Goal: Information Seeking & Learning: Learn about a topic

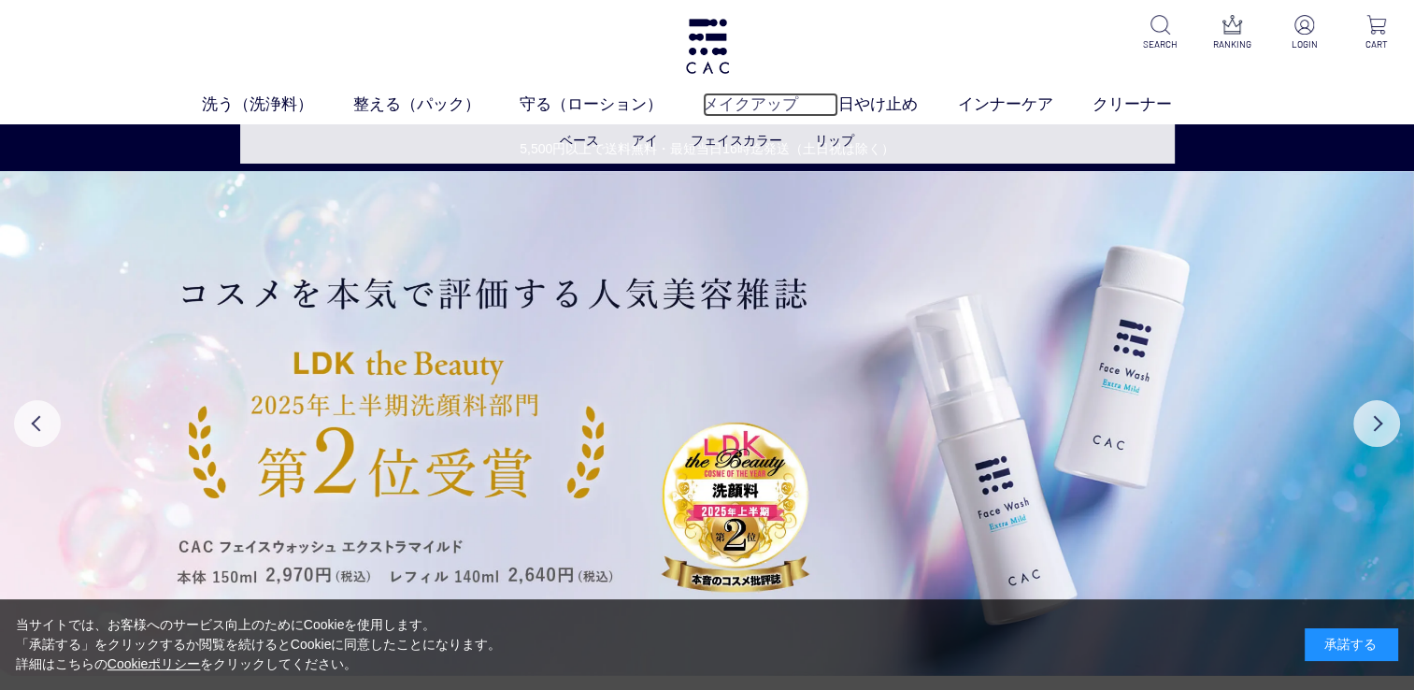
click at [764, 107] on link "メイクアップ" at bounding box center [770, 105] width 135 height 24
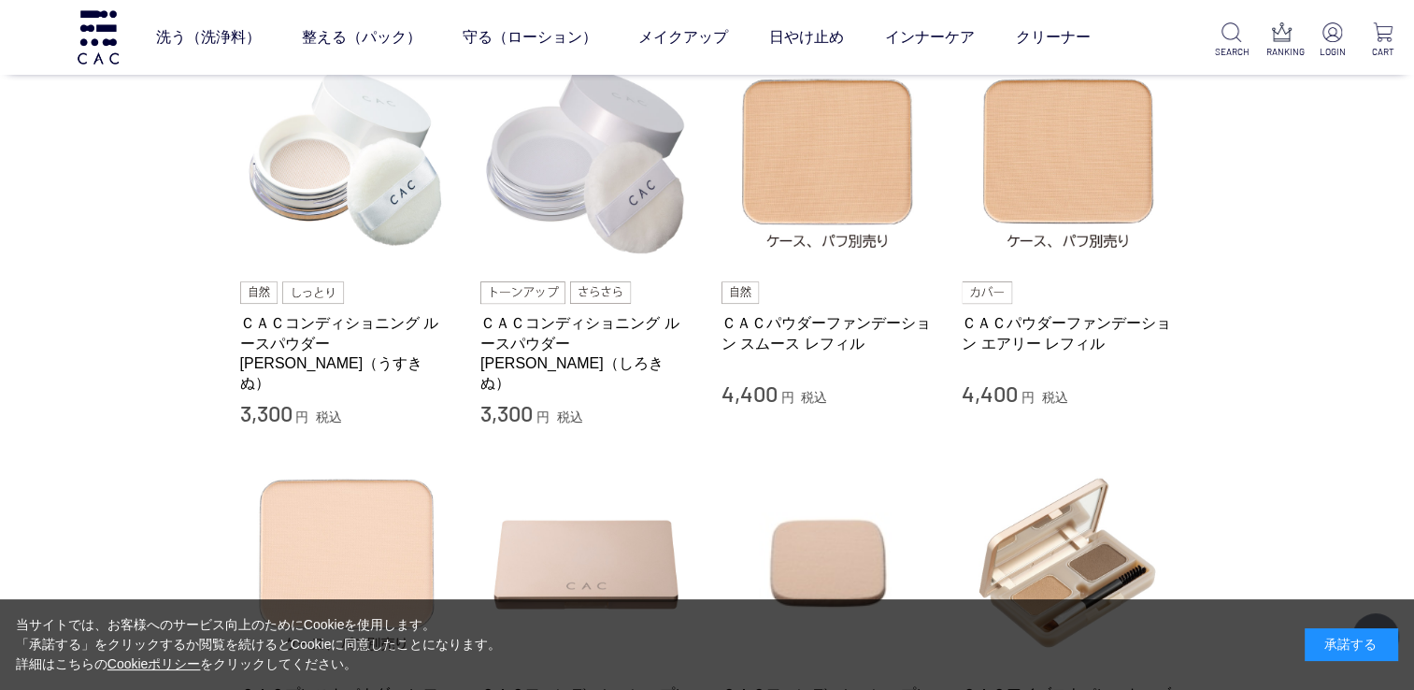
scroll to position [467, 0]
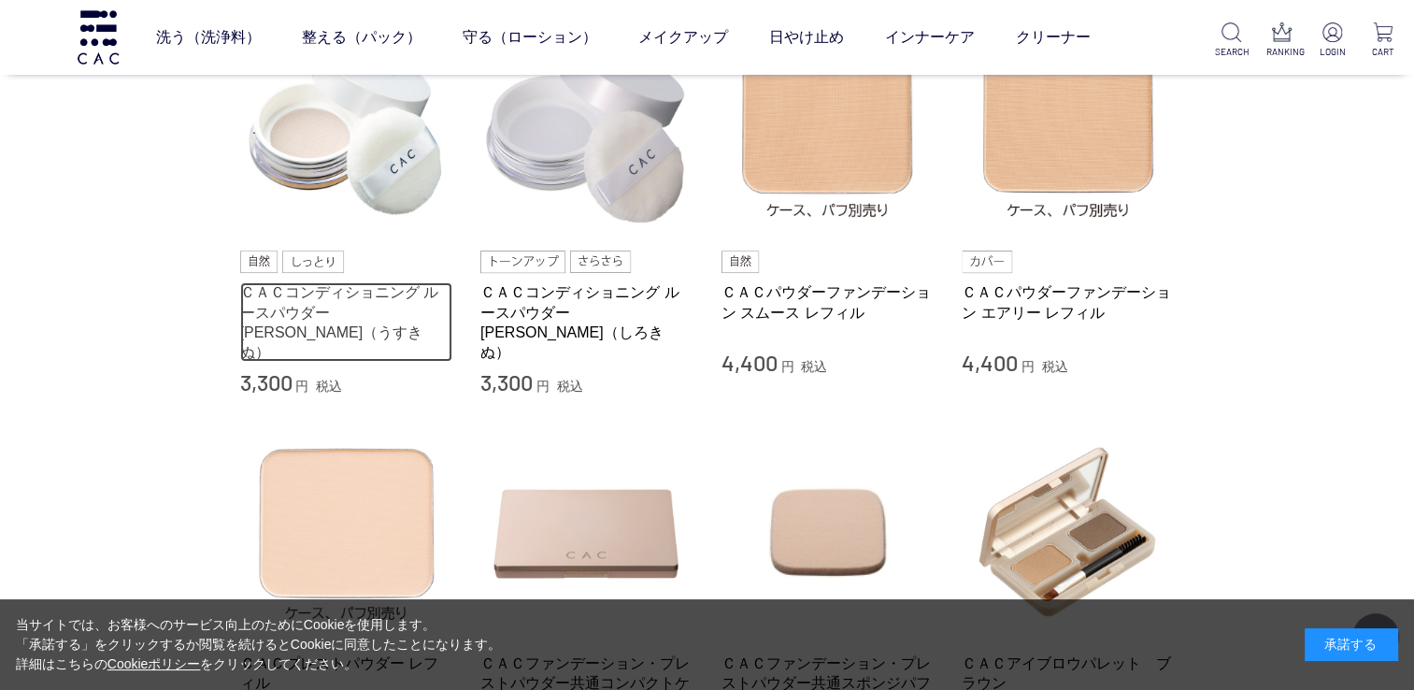
click at [380, 296] on link "ＣＡＣコンディショニング ルースパウダー 薄絹（うすきぬ）" at bounding box center [346, 321] width 213 height 79
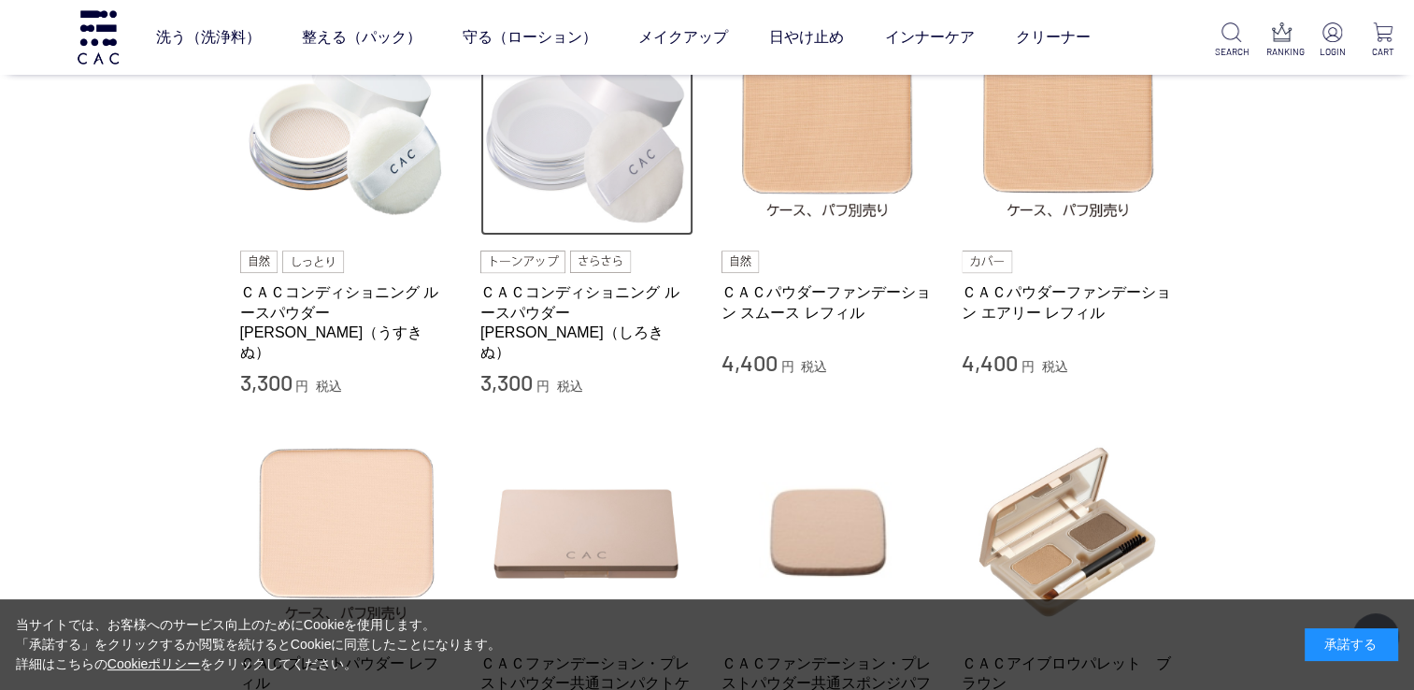
click at [557, 161] on img at bounding box center [586, 129] width 213 height 213
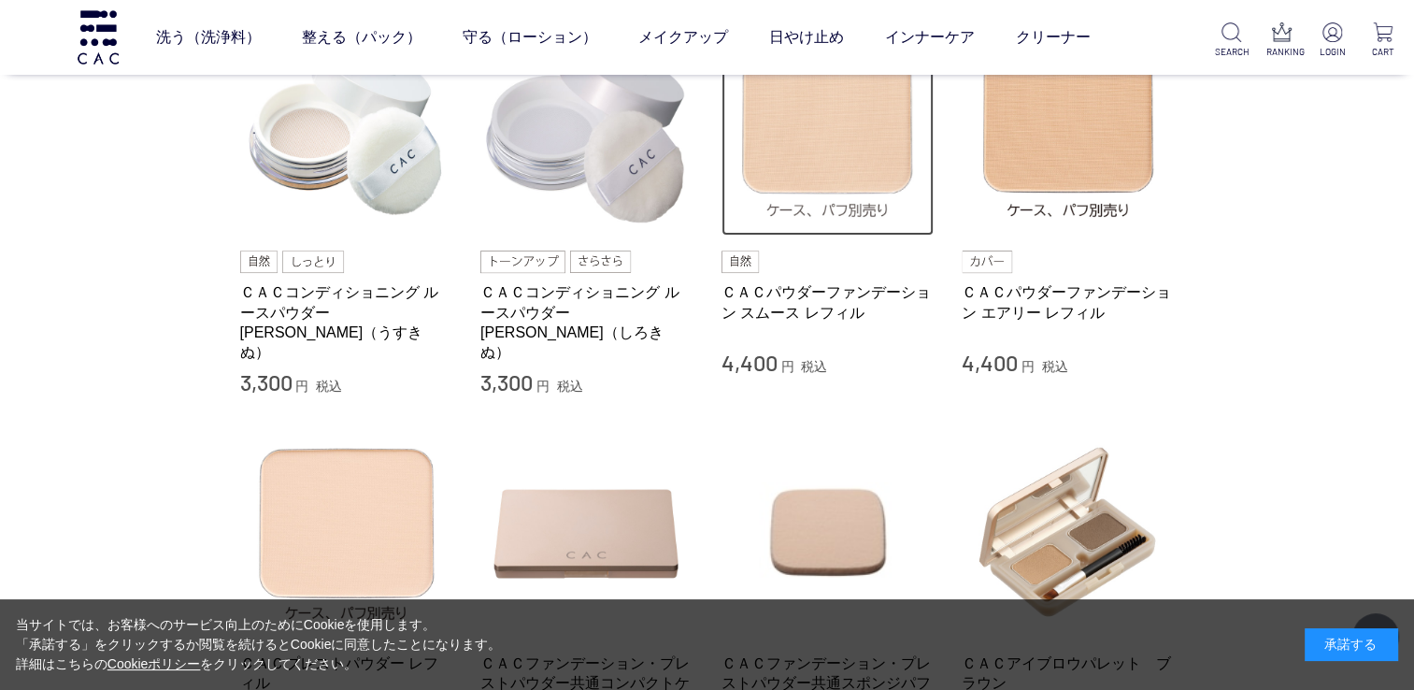
click at [825, 177] on img at bounding box center [827, 129] width 213 height 213
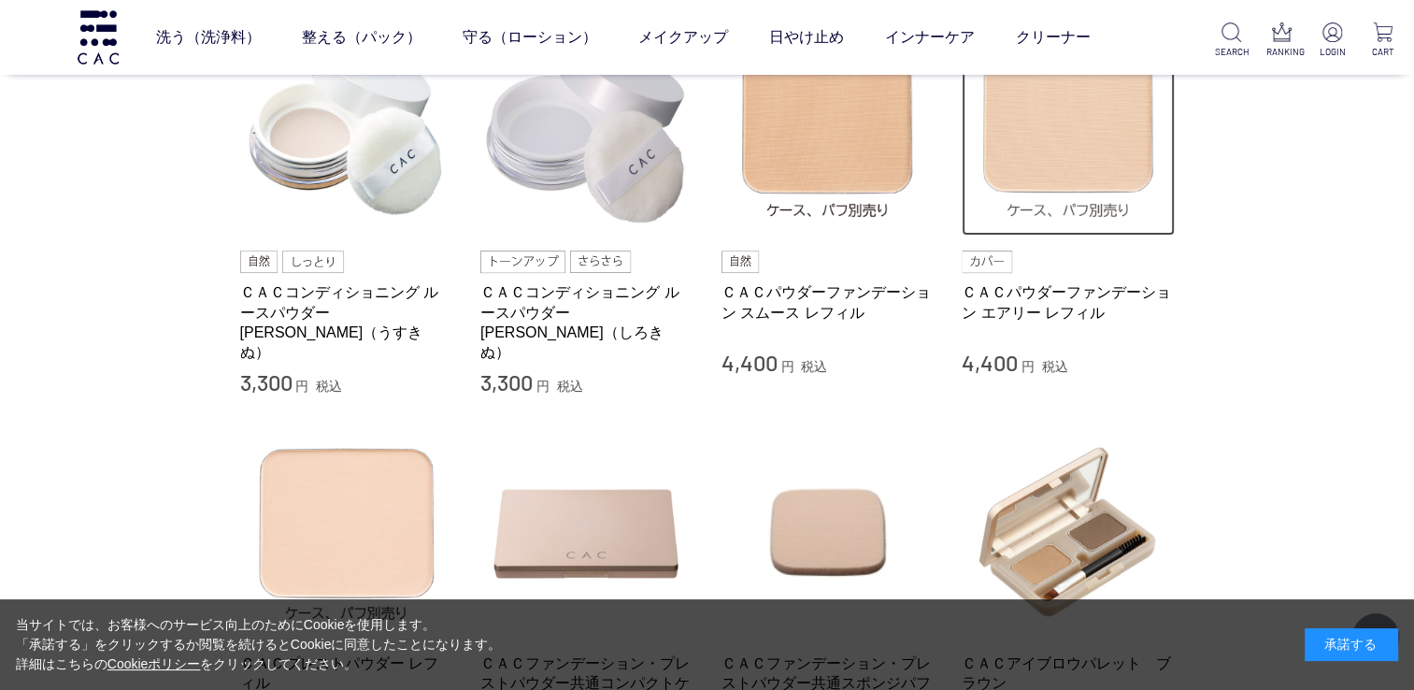
click at [1123, 136] on img at bounding box center [1067, 129] width 213 height 213
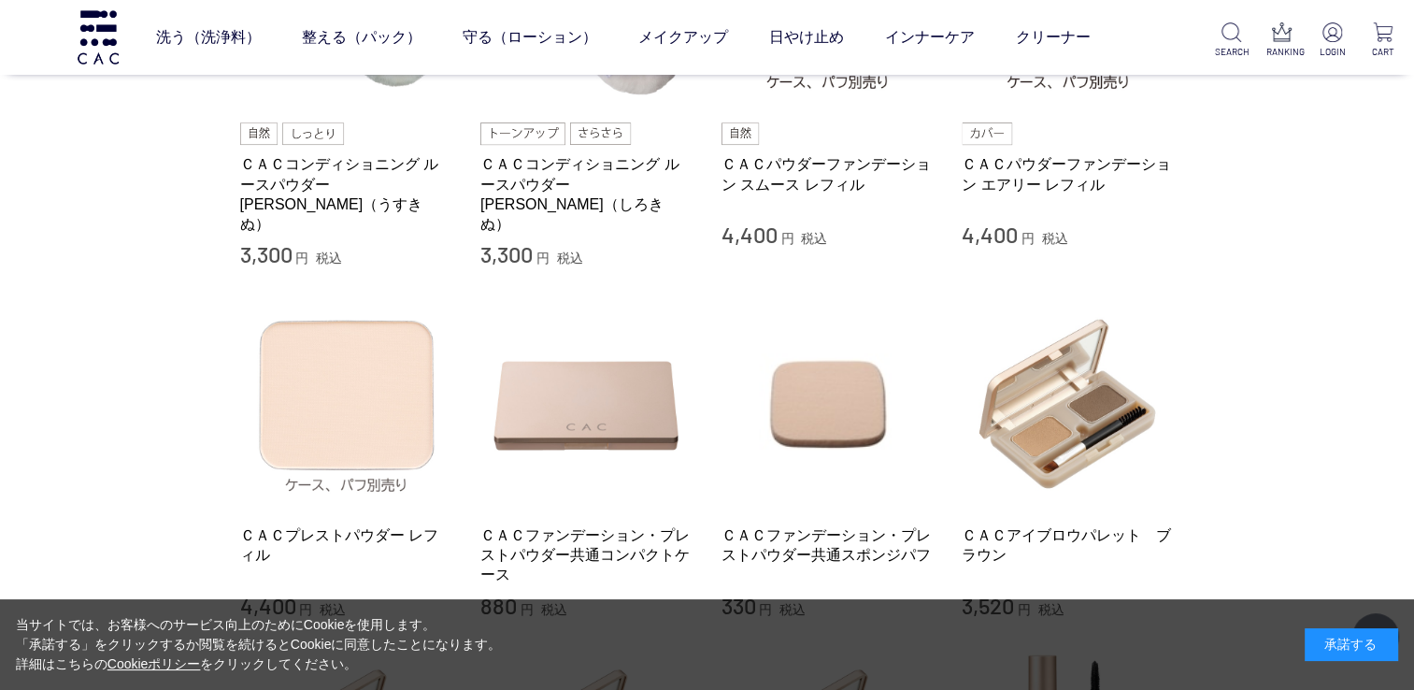
scroll to position [748, 0]
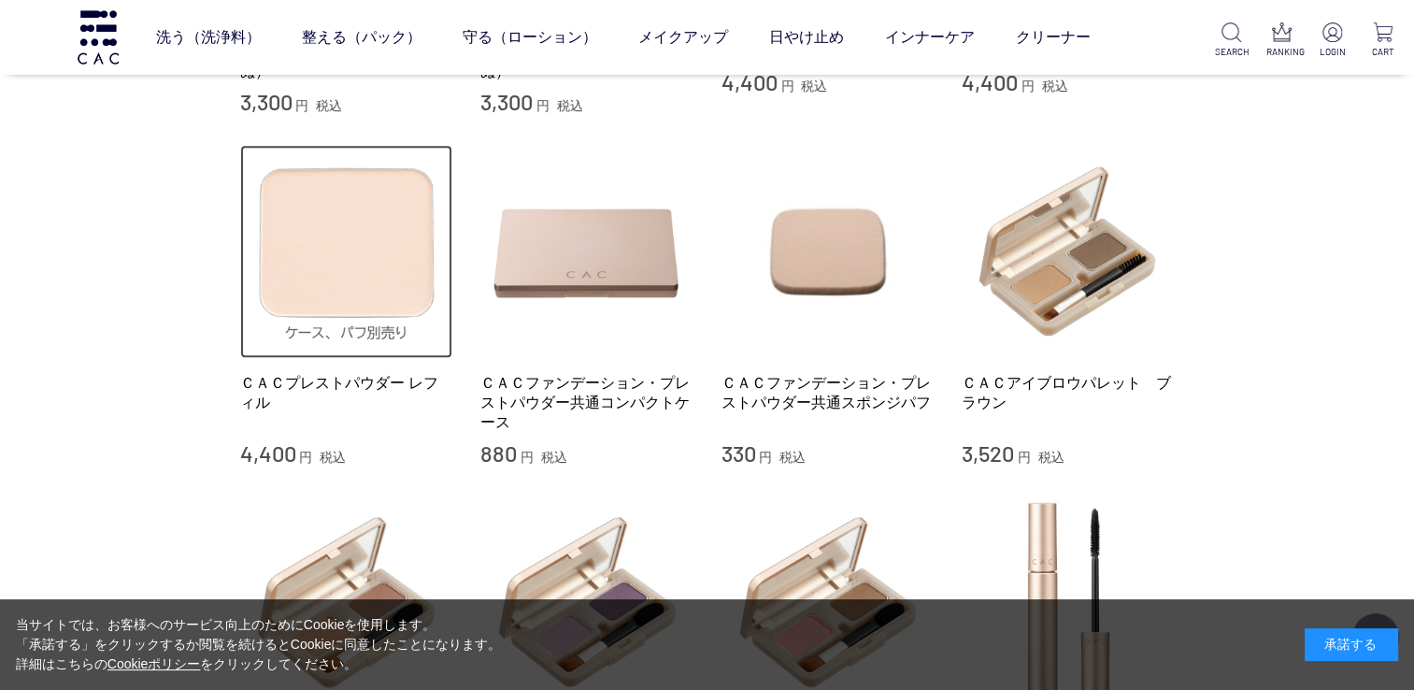
click at [324, 260] on img at bounding box center [346, 251] width 213 height 213
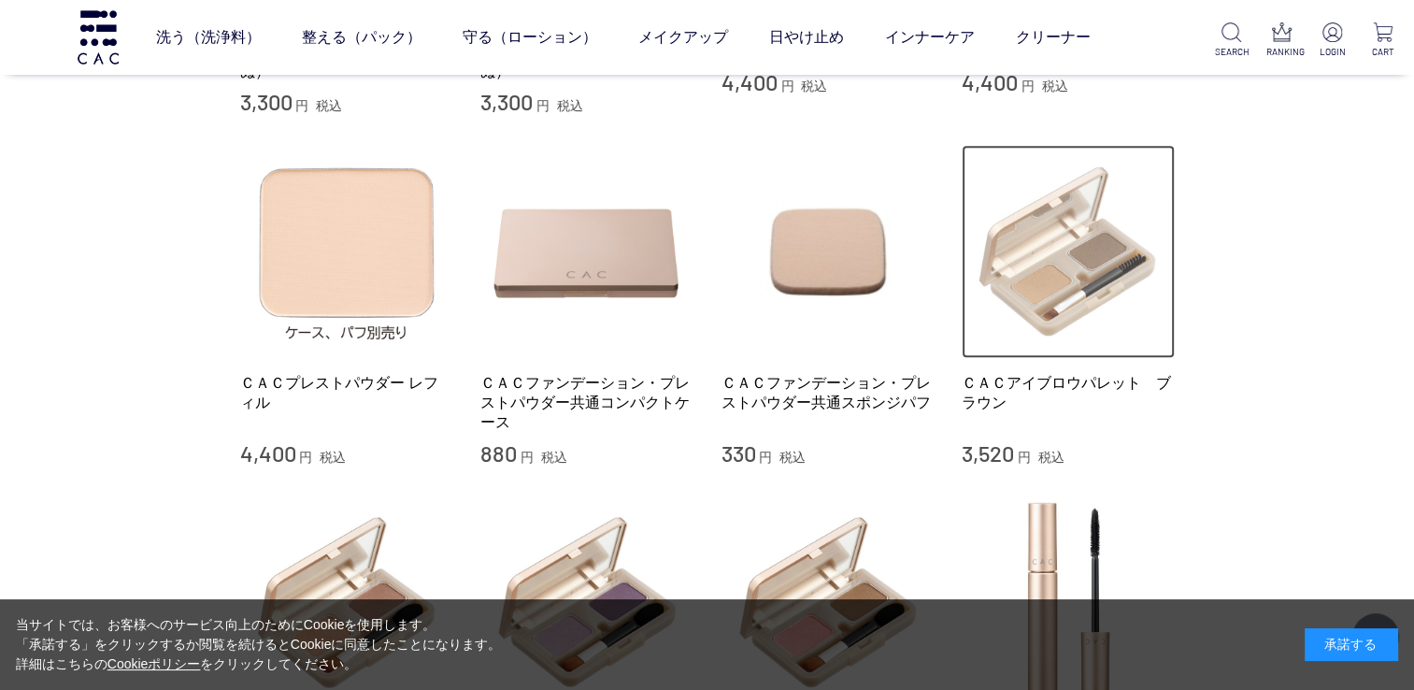
click at [1050, 257] on img at bounding box center [1067, 251] width 213 height 213
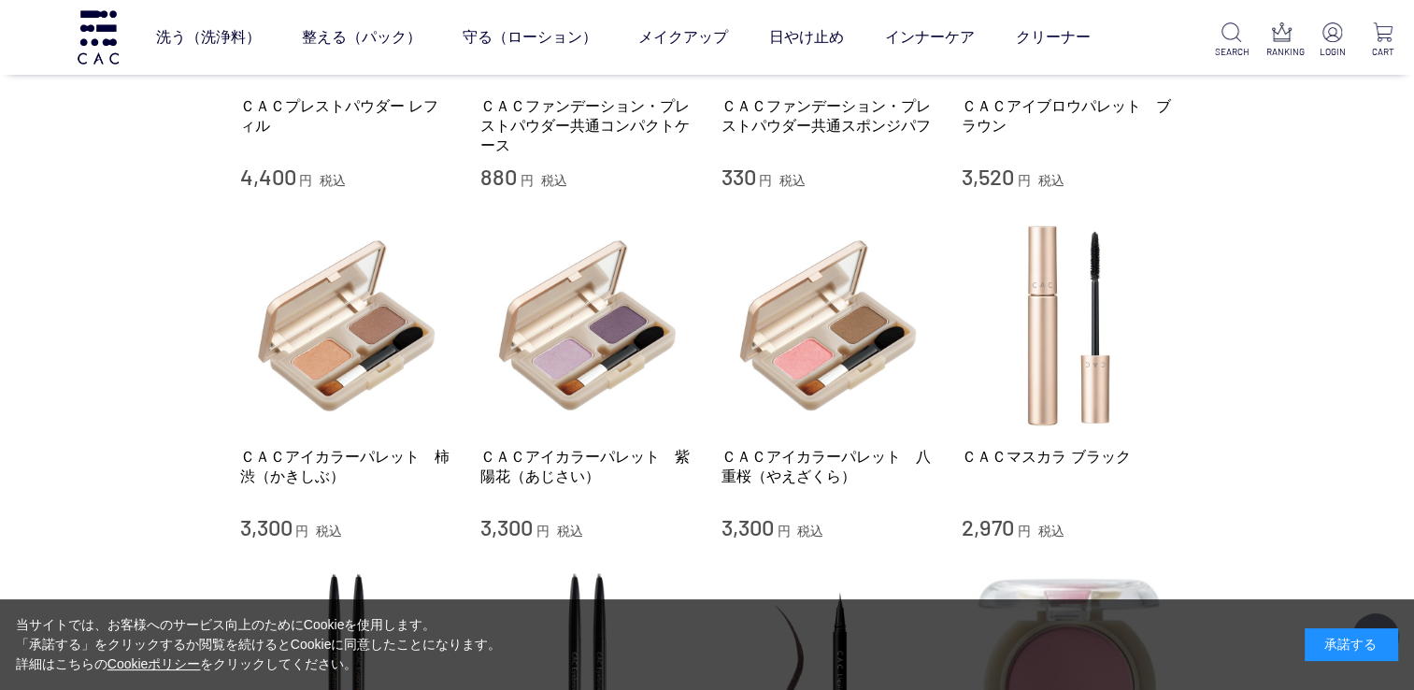
scroll to position [1028, 0]
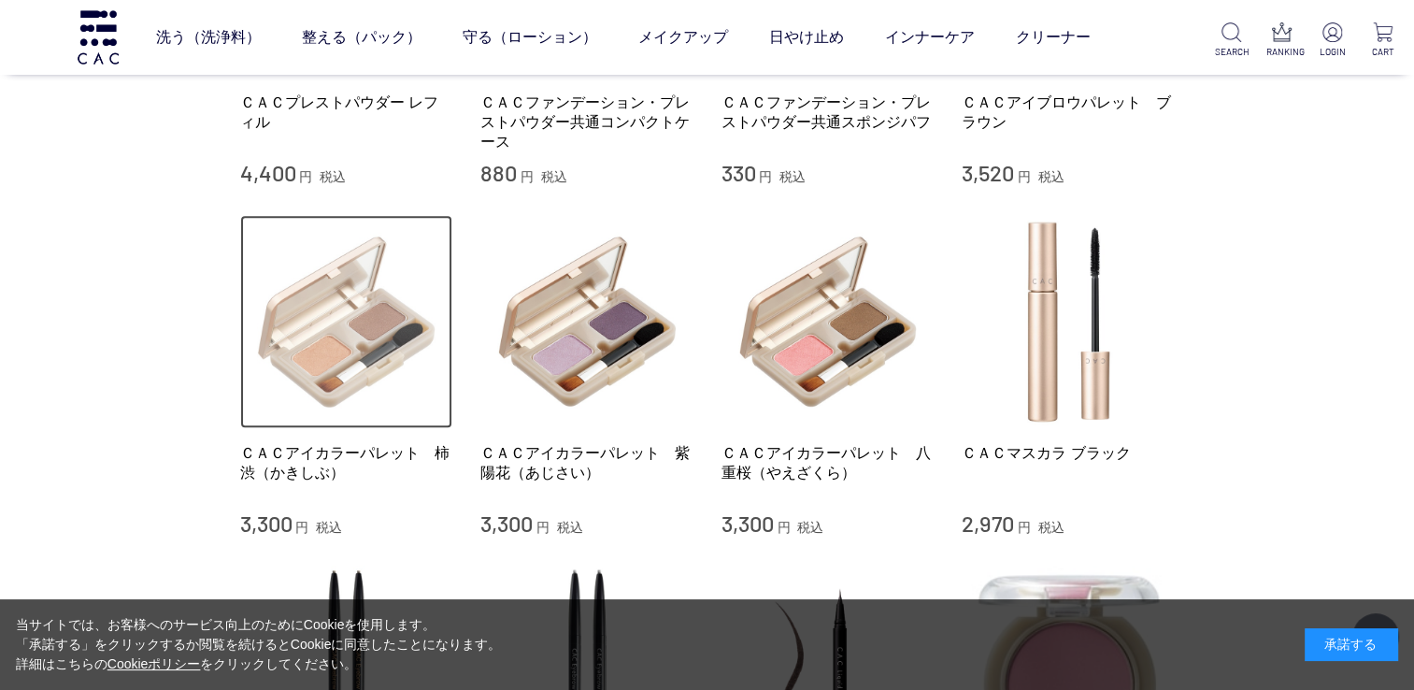
click at [355, 325] on img at bounding box center [346, 321] width 213 height 213
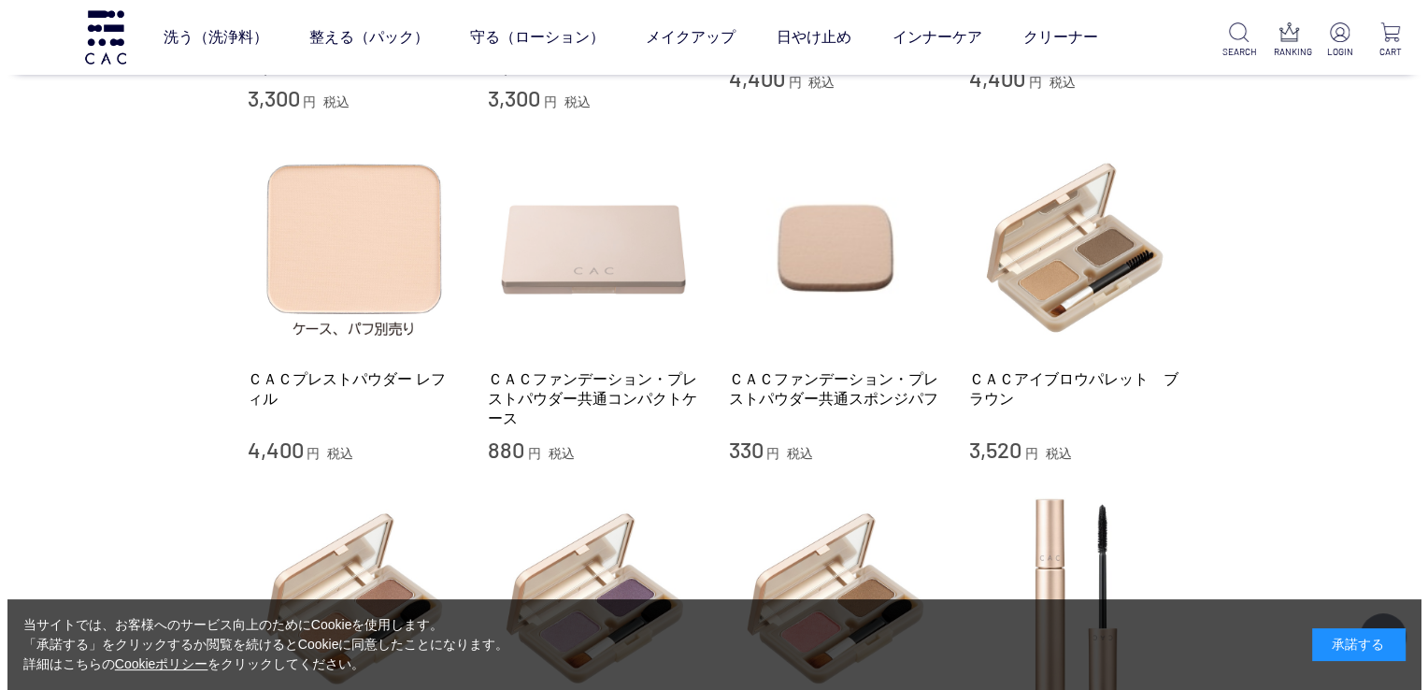
scroll to position [748, 0]
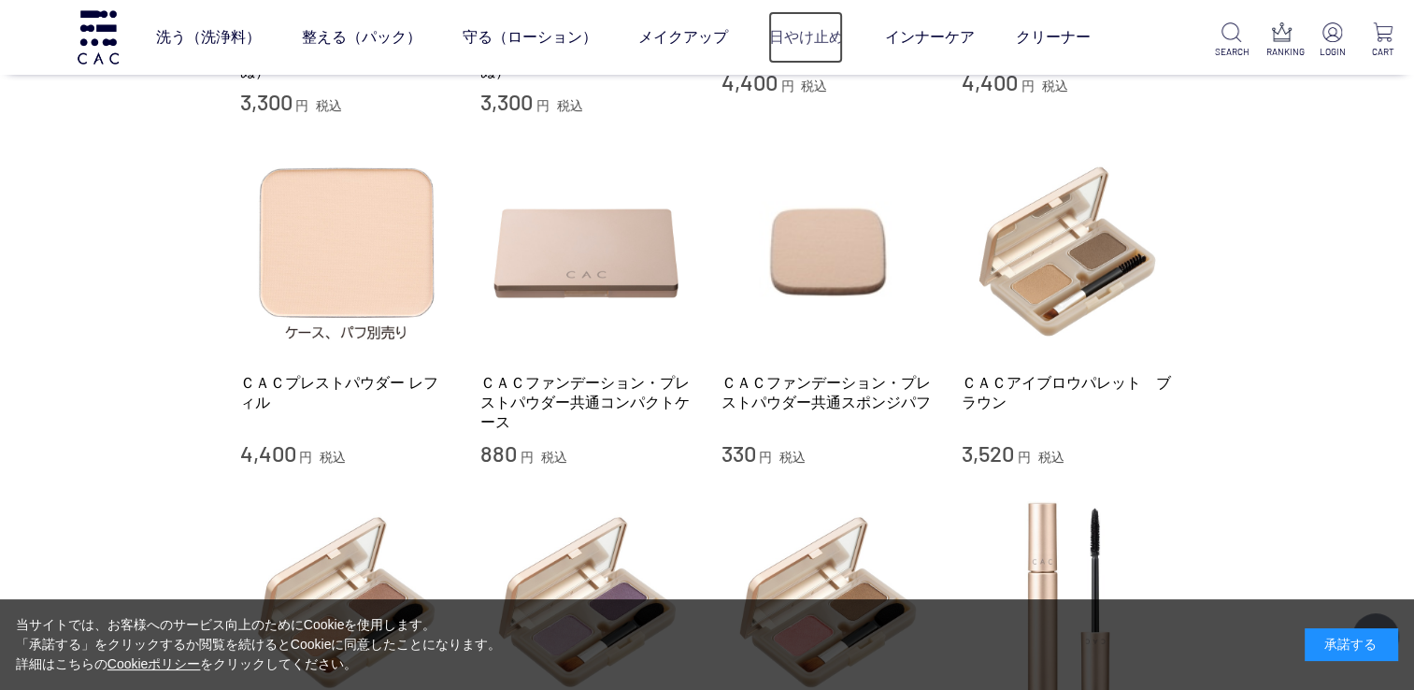
click at [817, 39] on link "日やけ止め" at bounding box center [805, 37] width 75 height 52
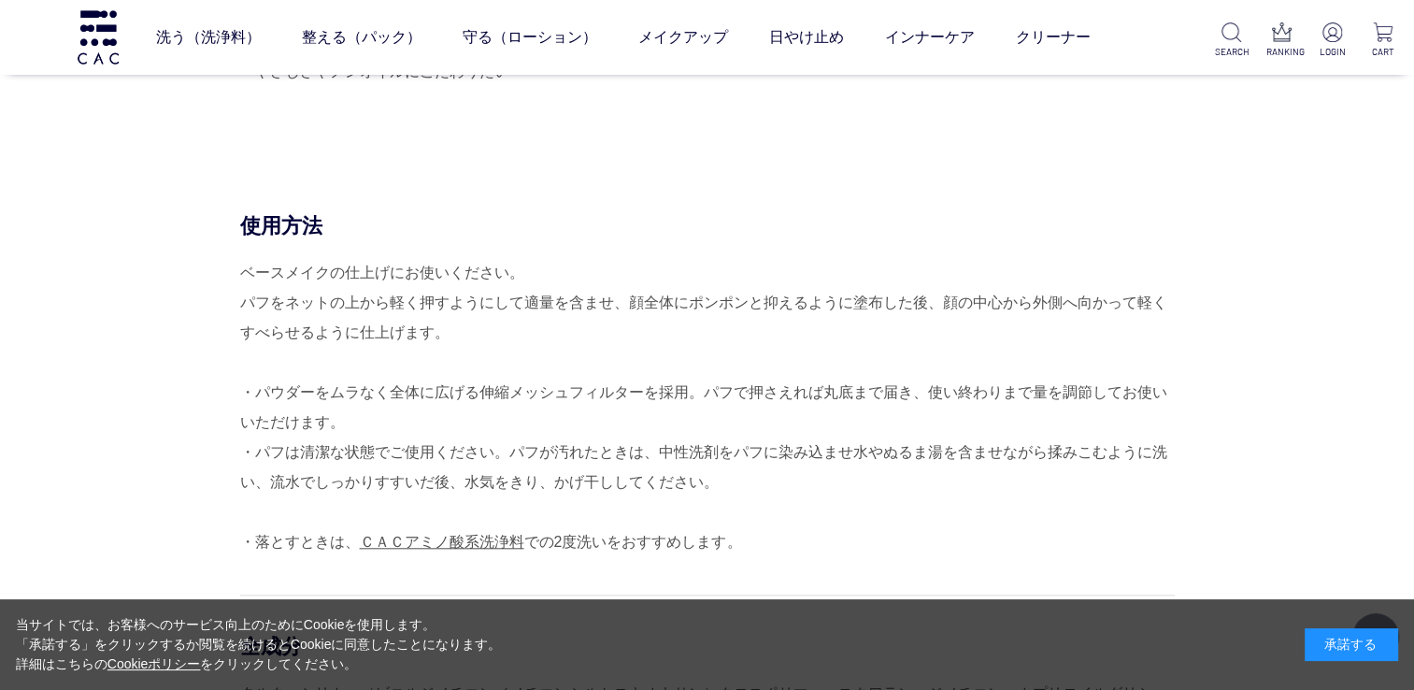
scroll to position [1495, 0]
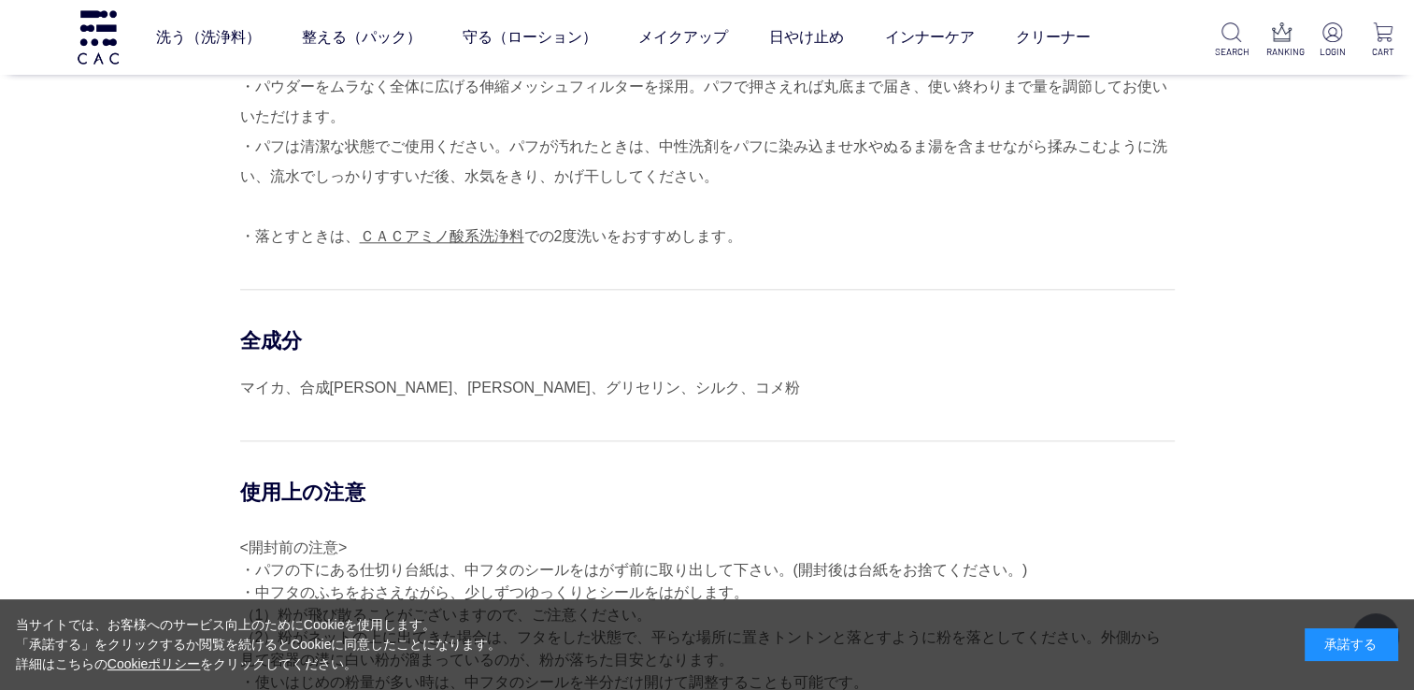
scroll to position [1962, 0]
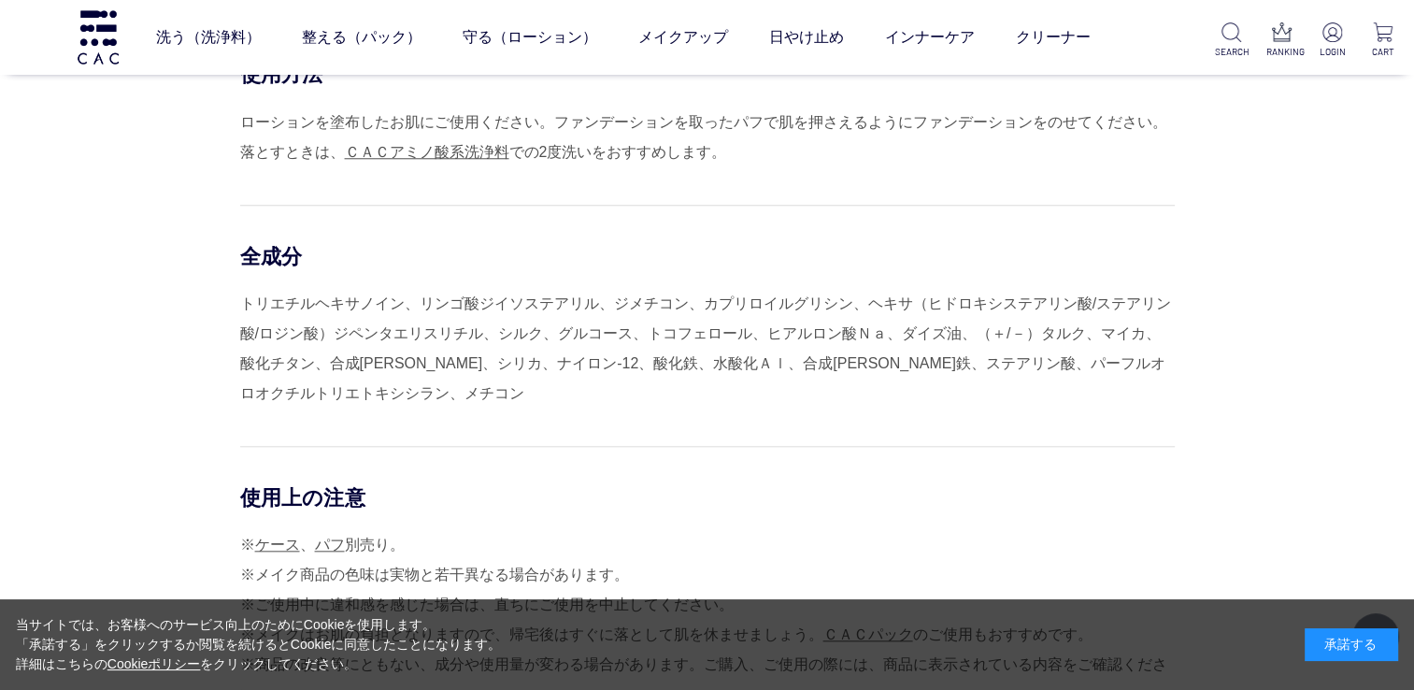
scroll to position [1775, 0]
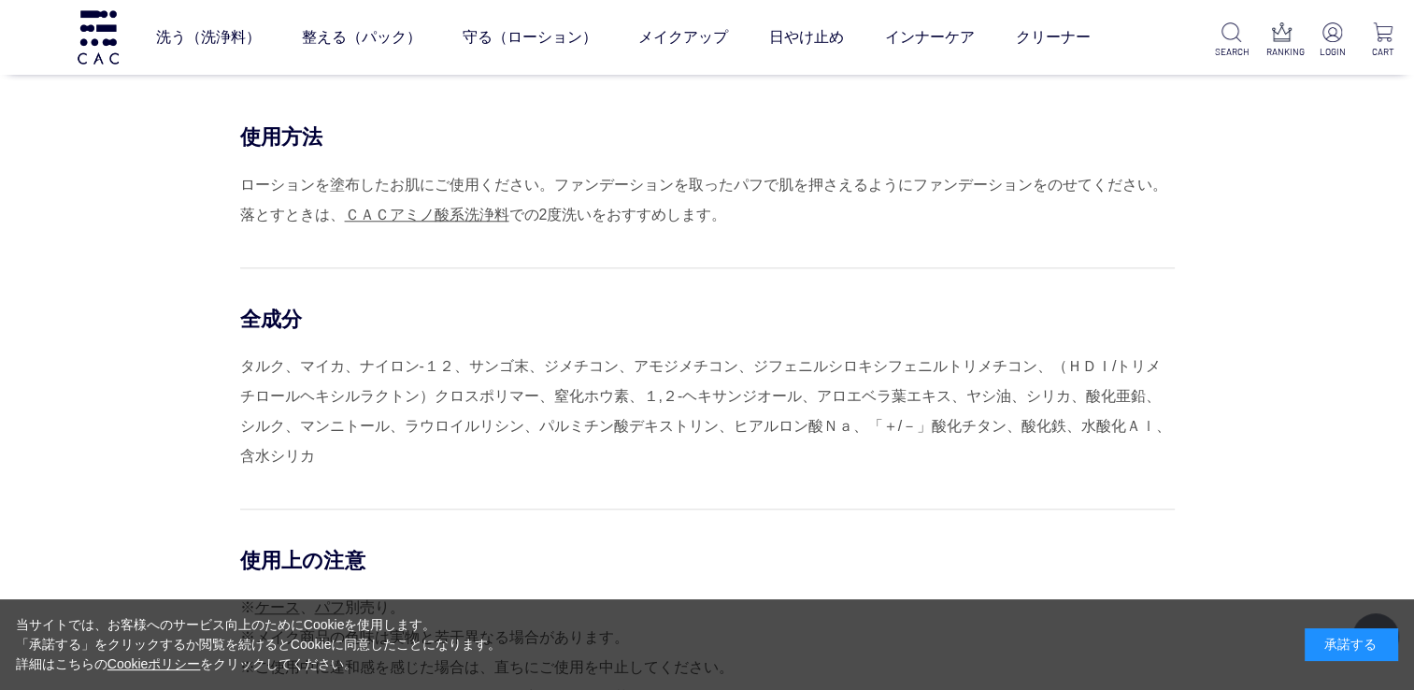
scroll to position [1775, 0]
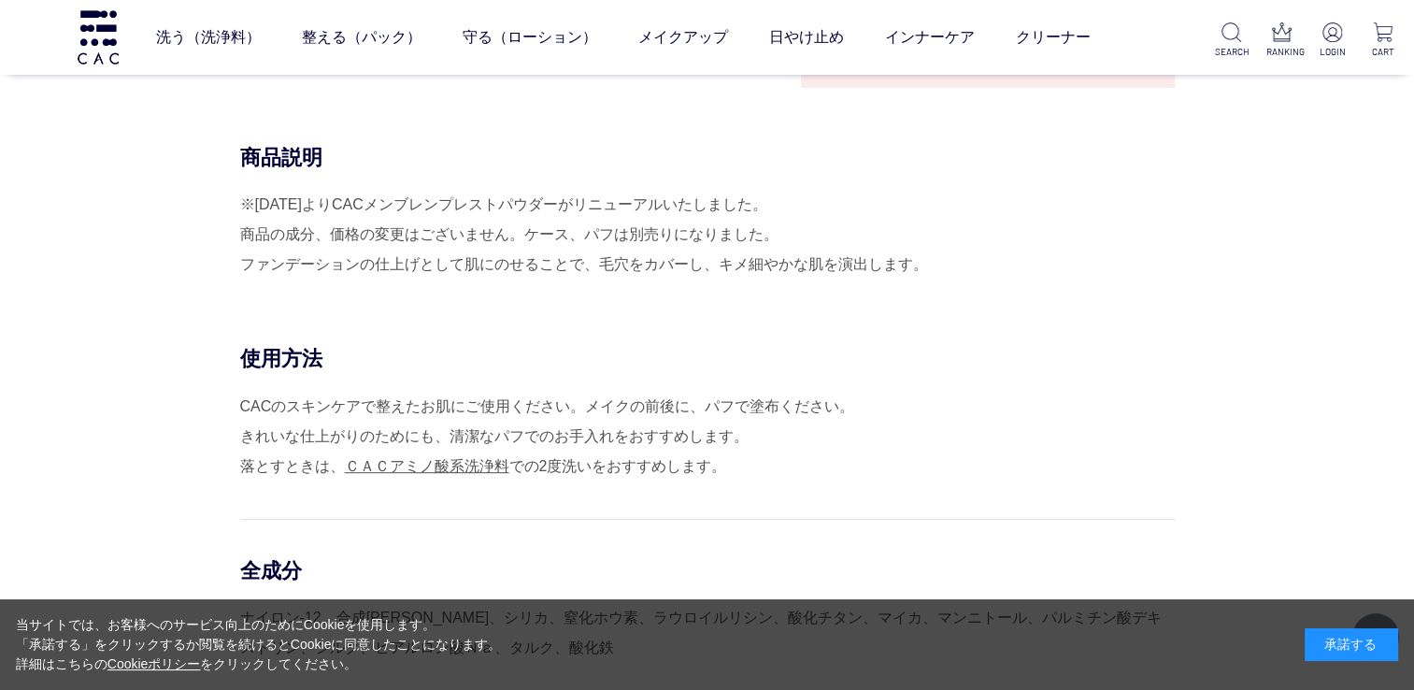
scroll to position [934, 0]
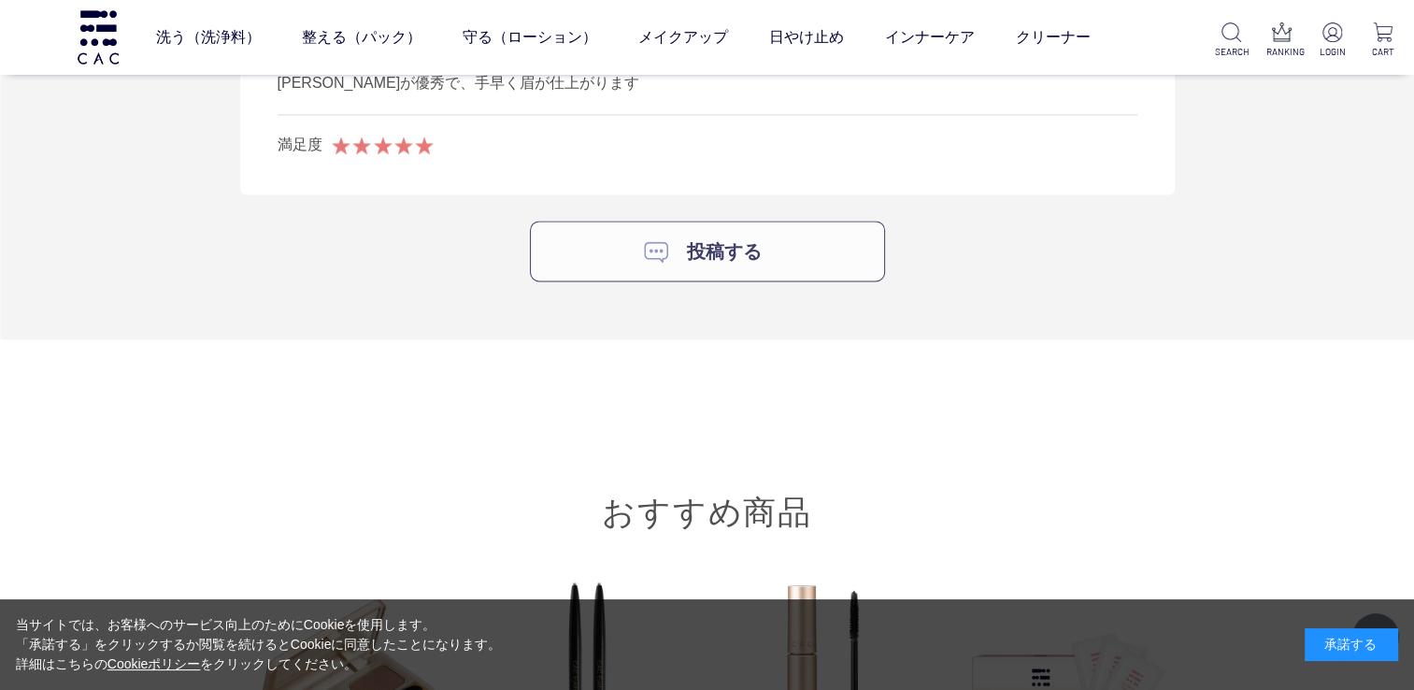
scroll to position [2523, 0]
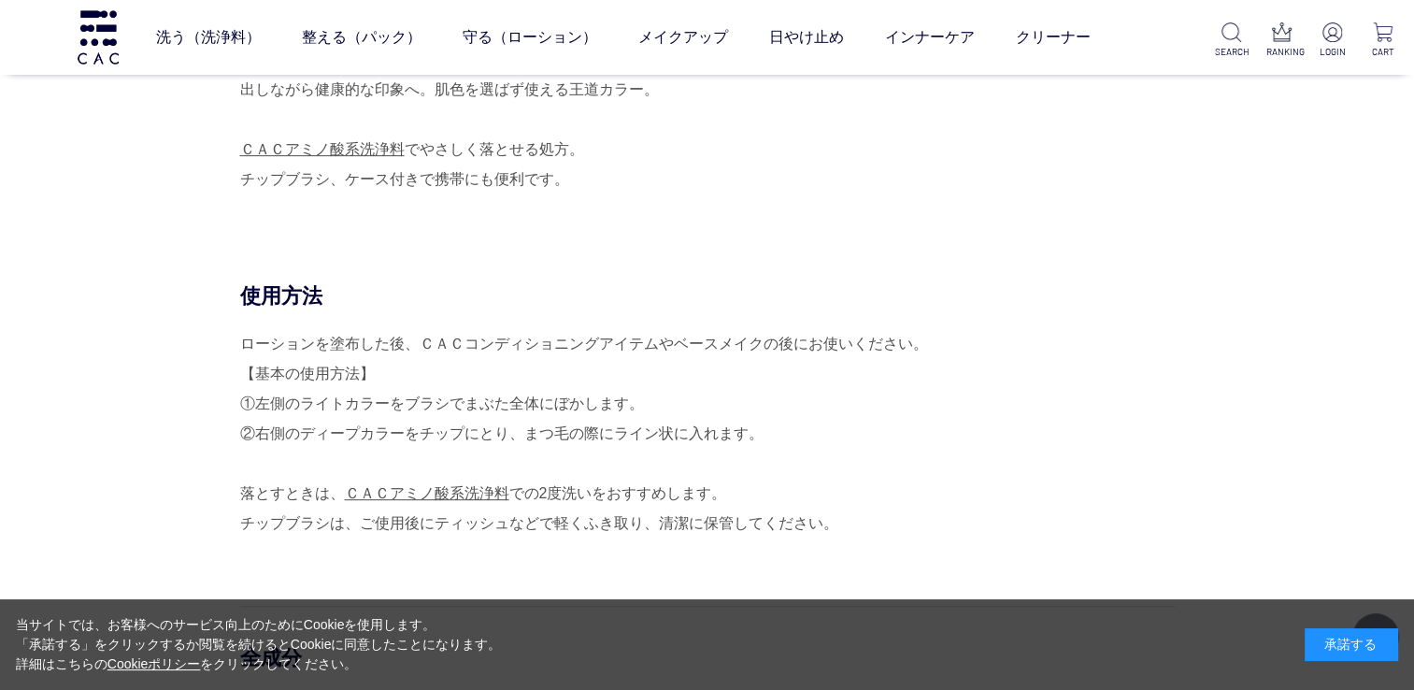
scroll to position [561, 0]
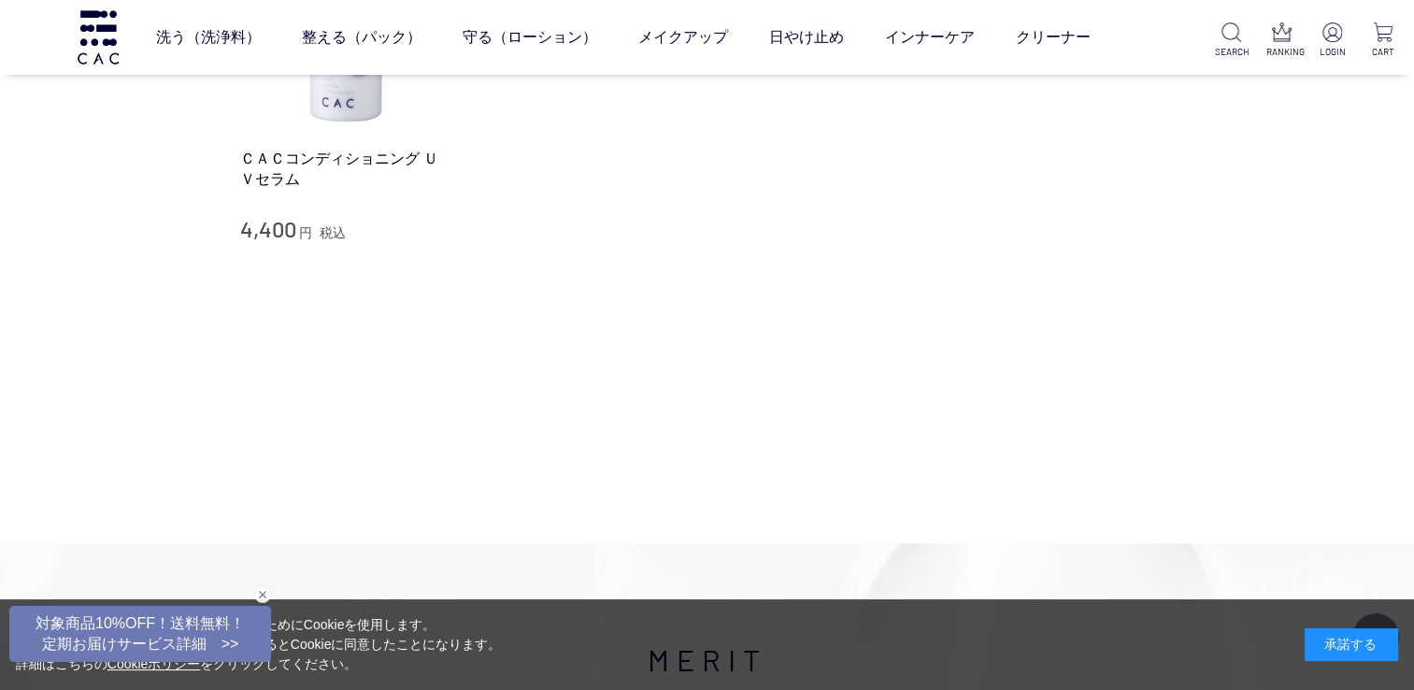
scroll to position [374, 0]
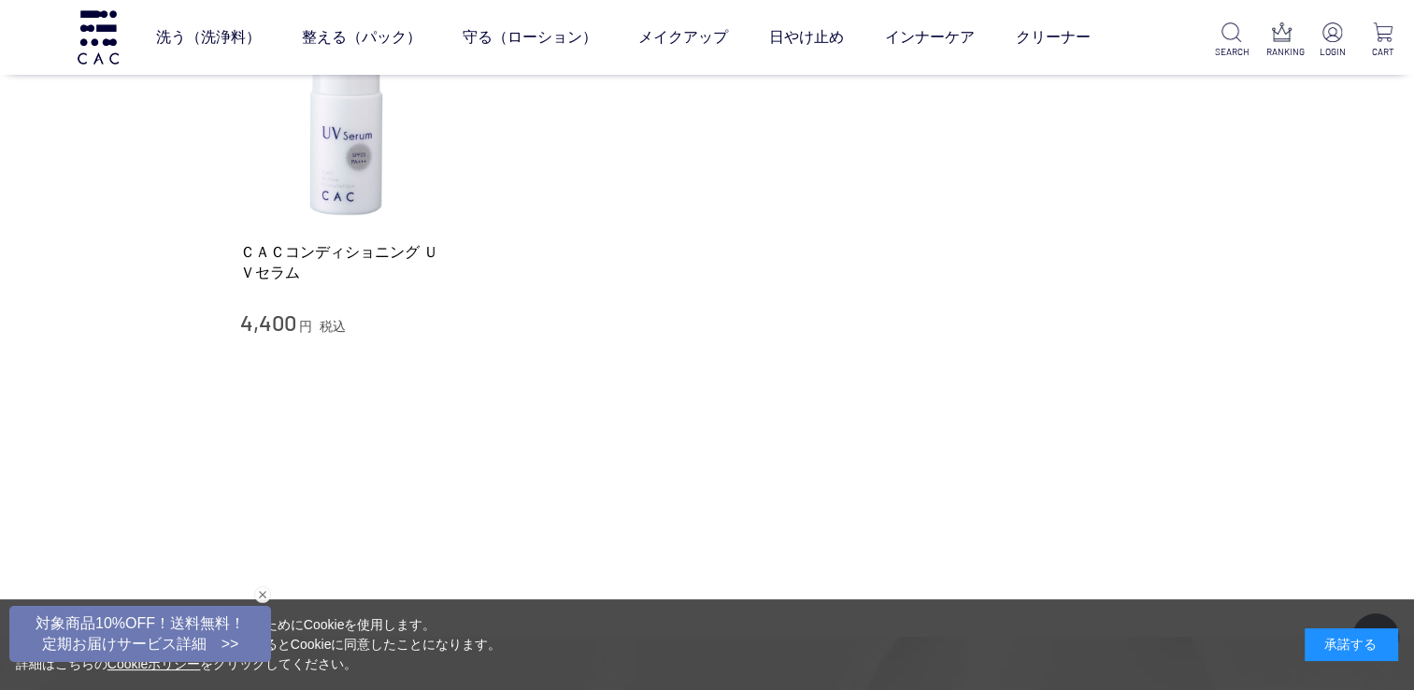
click at [399, 231] on div "ＣＡＣコンディショニング ＵＶセラム 4,400 円 税込" at bounding box center [346, 176] width 213 height 322
click at [379, 265] on link "ＣＡＣコンディショニング ＵＶセラム" at bounding box center [346, 262] width 213 height 40
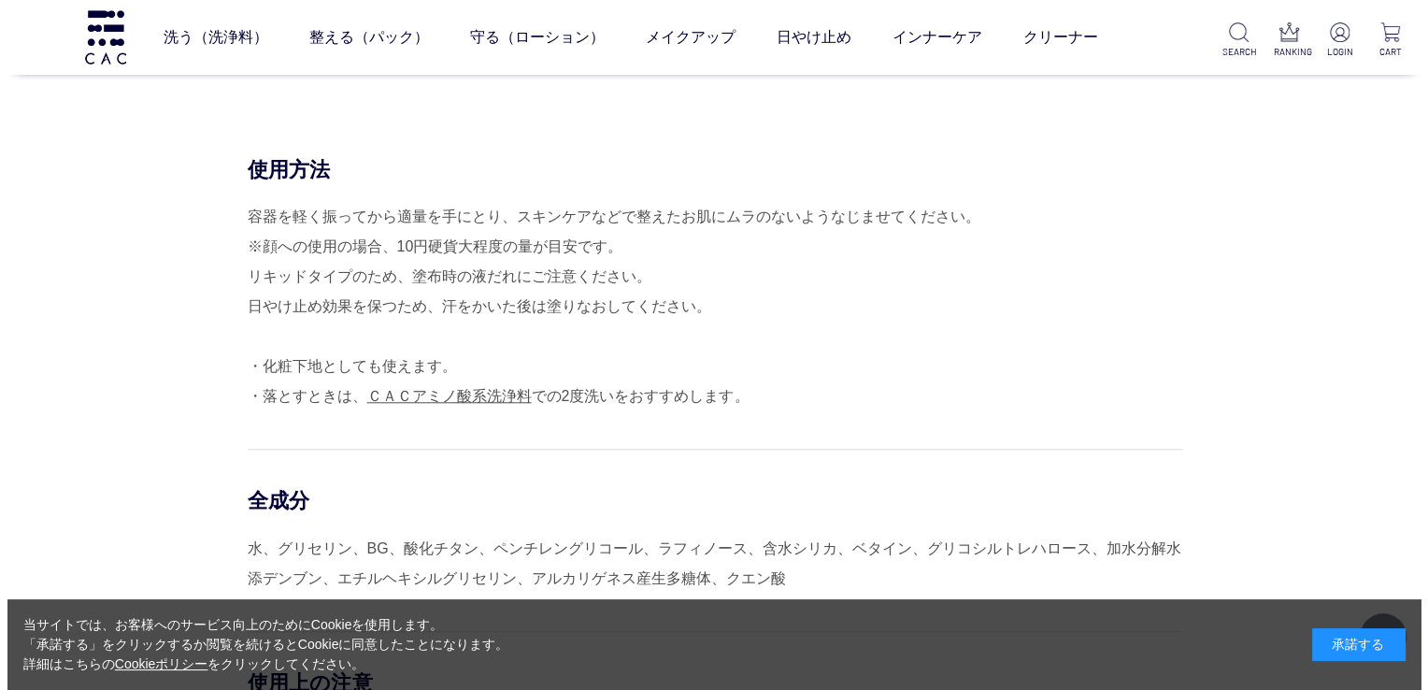
scroll to position [1588, 0]
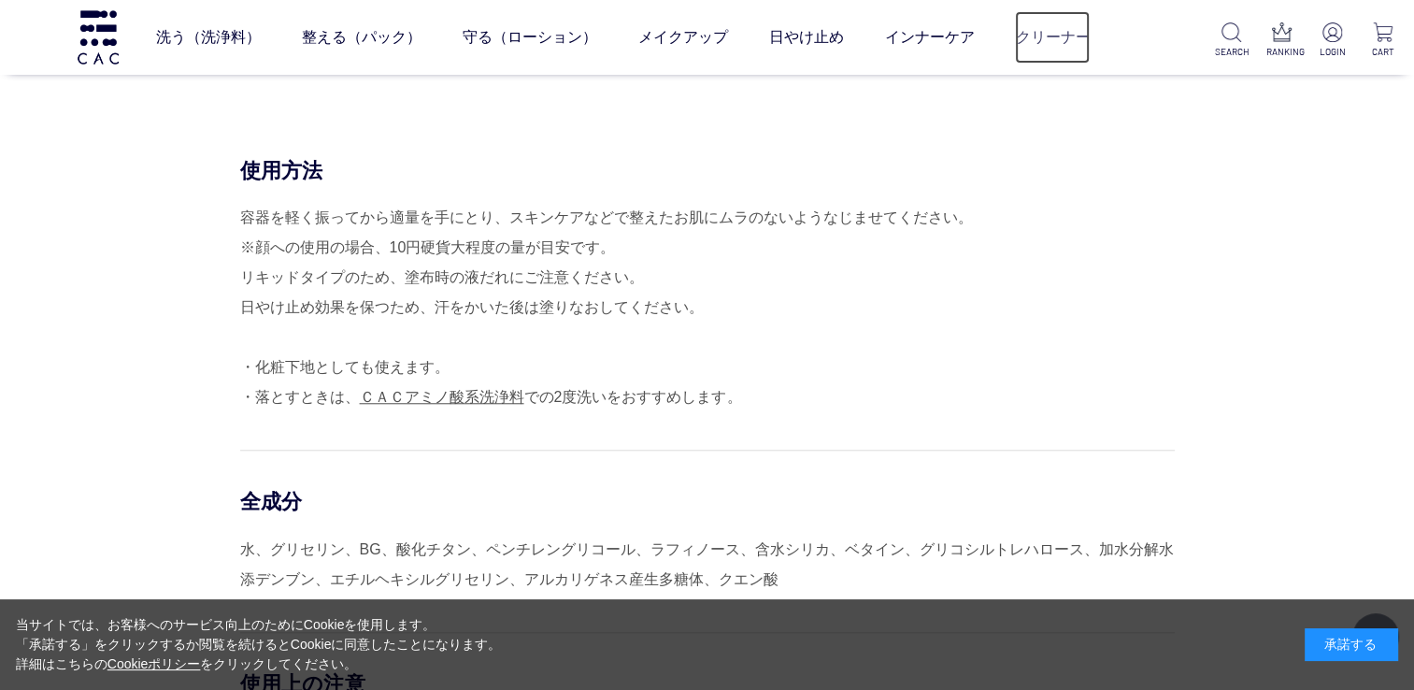
click at [1059, 36] on link "クリーナー" at bounding box center [1052, 37] width 75 height 52
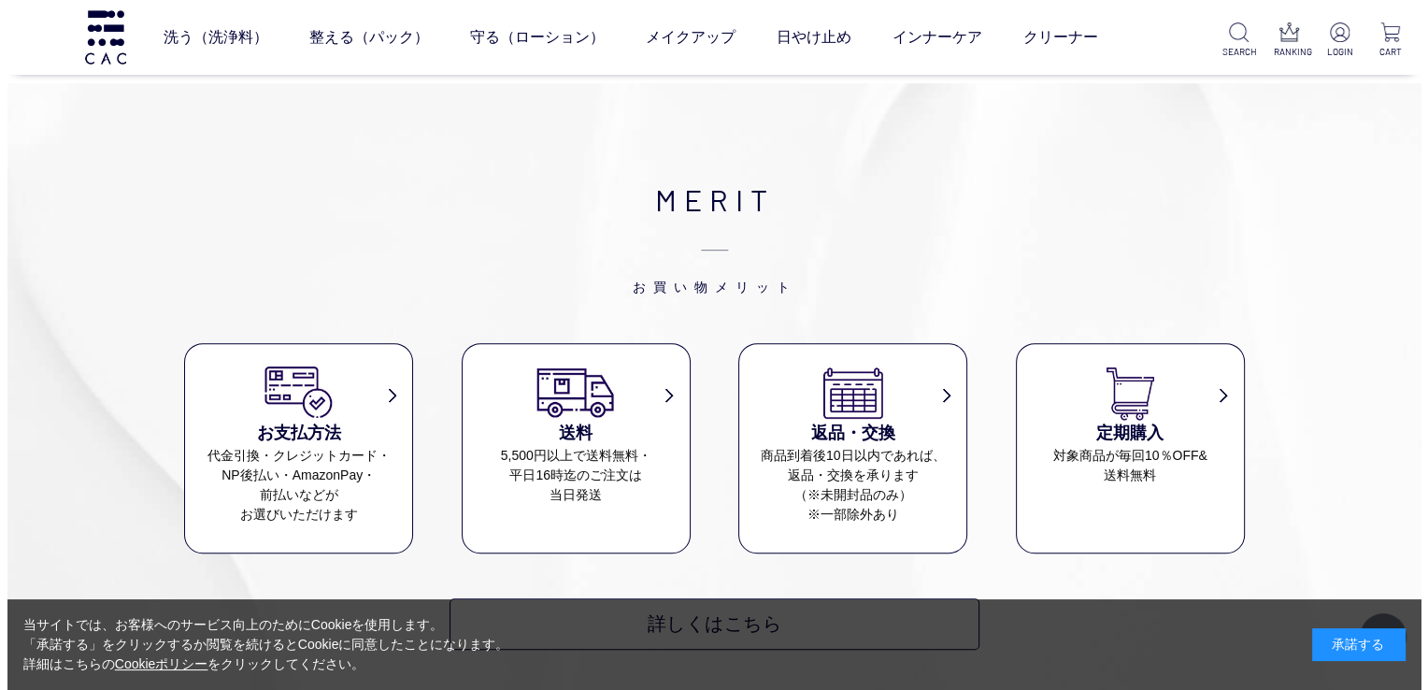
scroll to position [1028, 0]
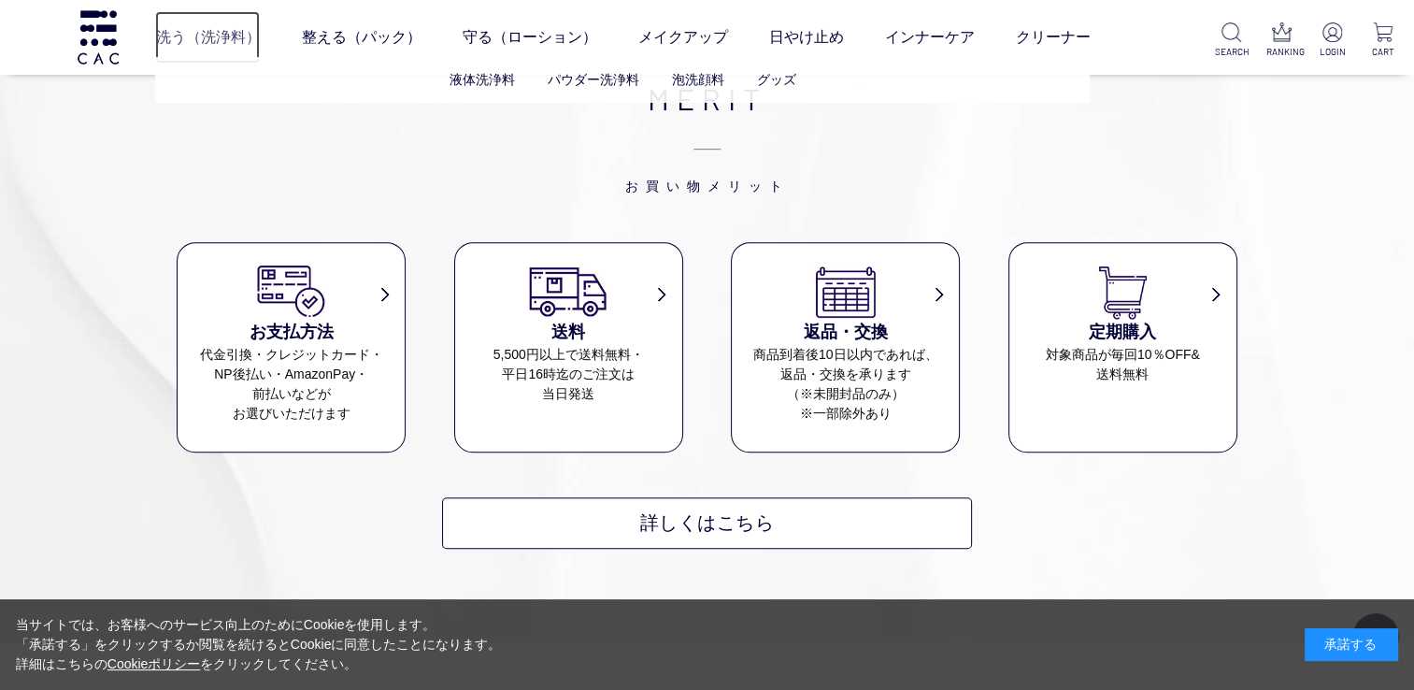
click at [229, 44] on link "洗う（洗浄料）" at bounding box center [207, 37] width 105 height 52
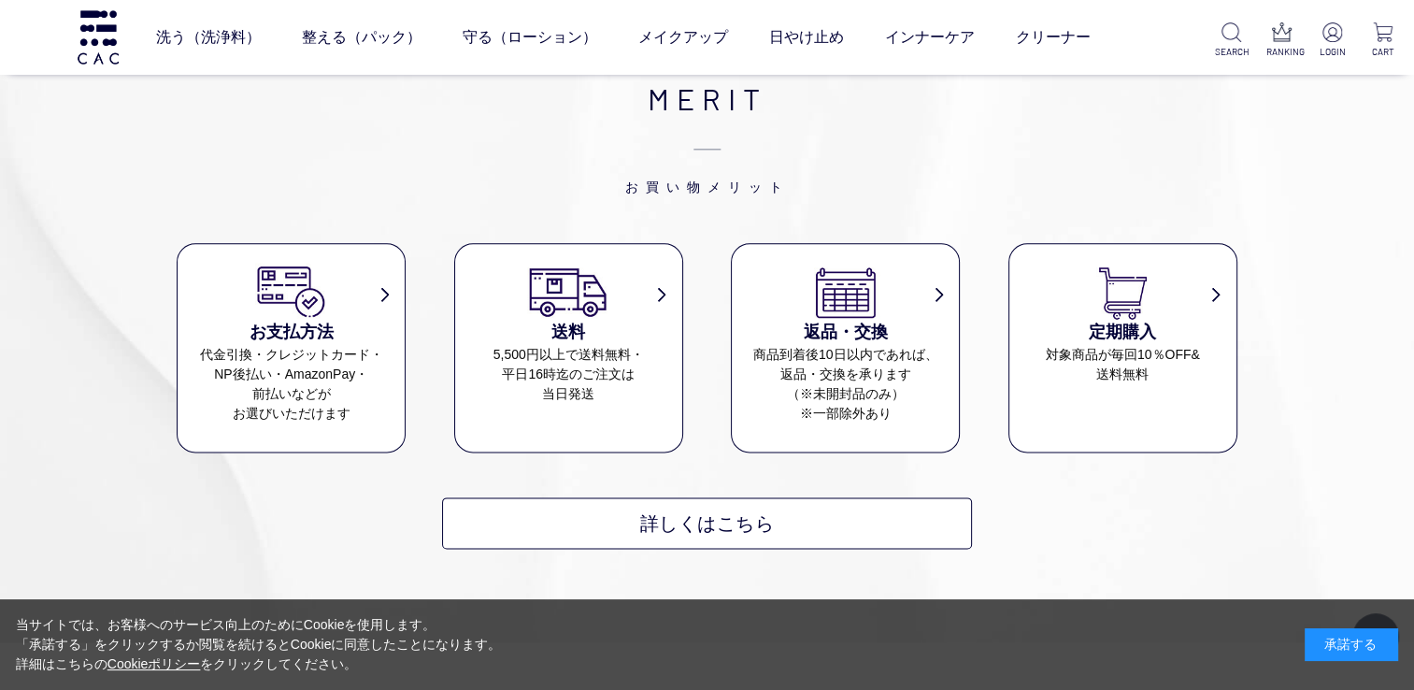
scroll to position [2336, 0]
